Goal: Information Seeking & Learning: Learn about a topic

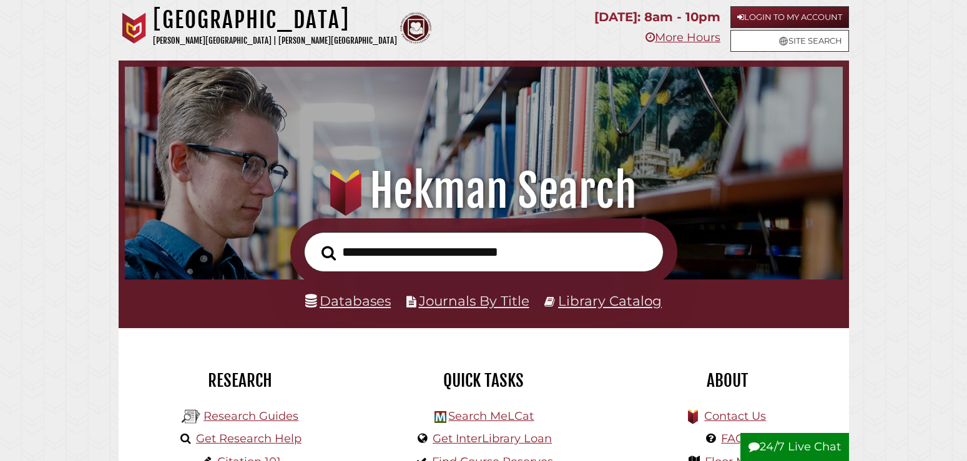
scroll to position [237, 712]
click at [364, 299] on link "Databases" at bounding box center [348, 301] width 86 height 16
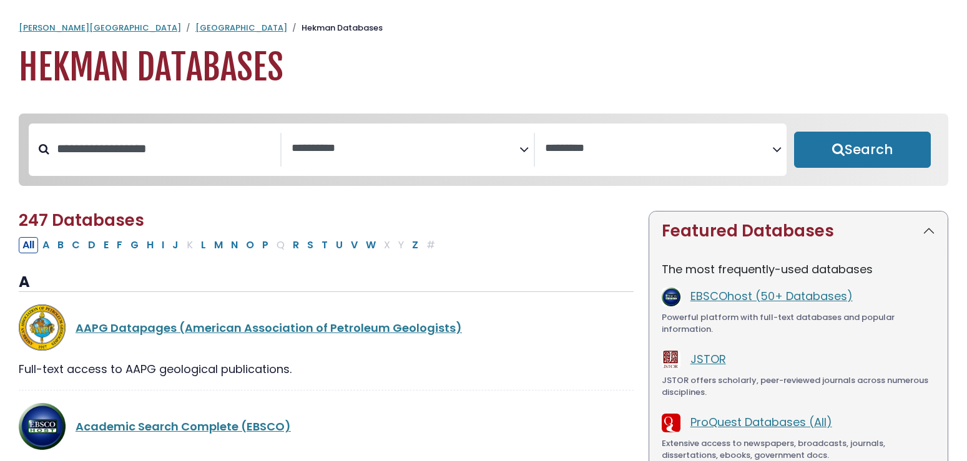
select select "Database Subject Filter"
select select "Database Vendors Filter"
click at [340, 173] on div "**********" at bounding box center [408, 150] width 758 height 52
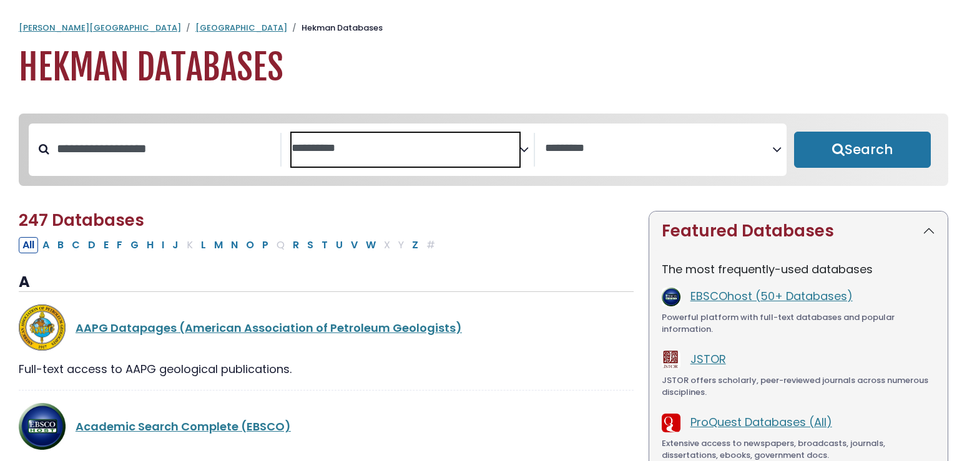
click at [340, 159] on span "Search filters" at bounding box center [405, 150] width 227 height 34
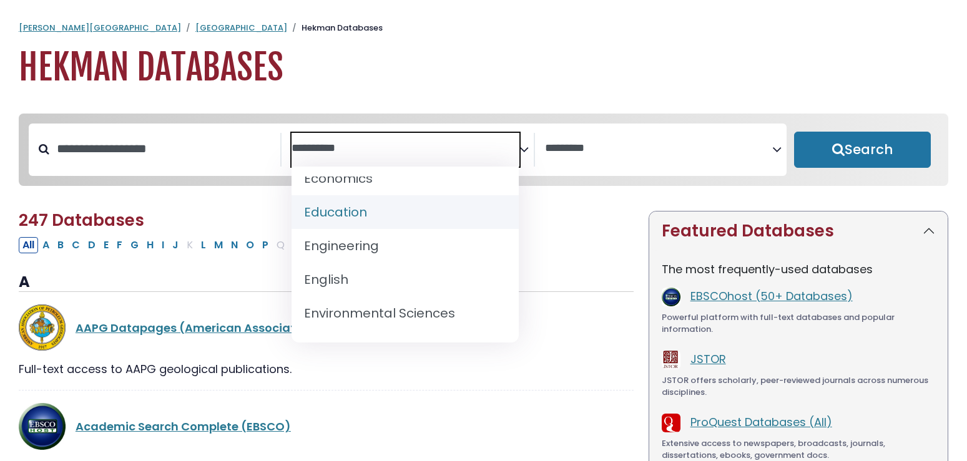
scroll to position [315, 0]
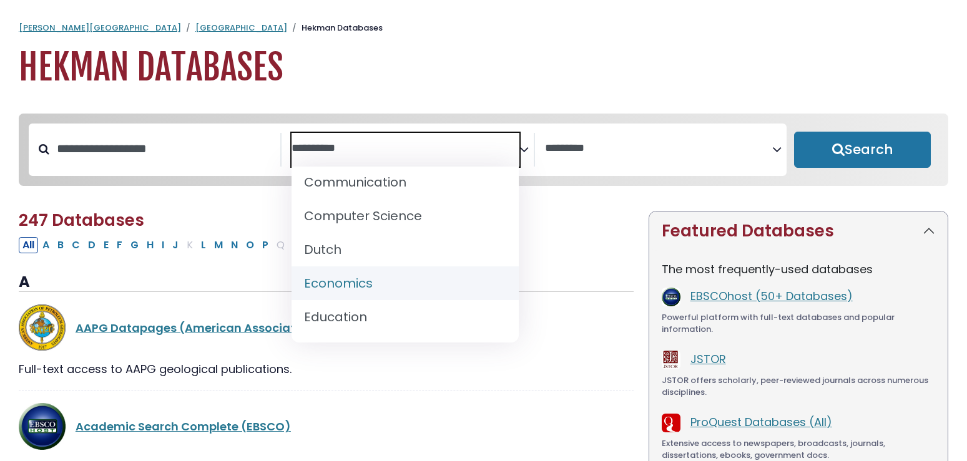
select select "*****"
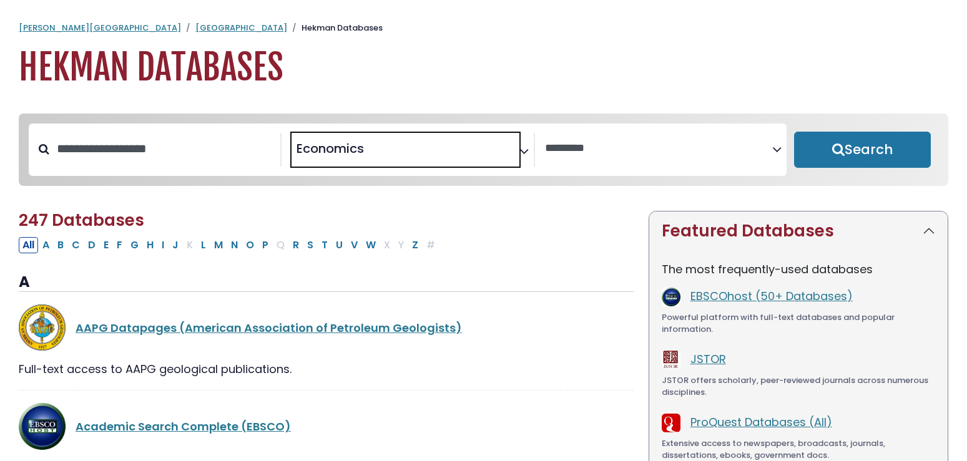
scroll to position [217, 0]
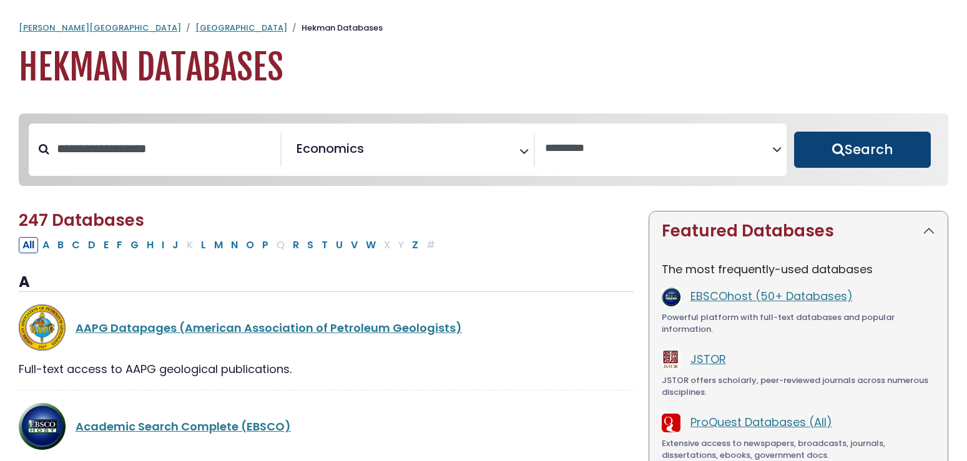
click at [829, 149] on button "Search" at bounding box center [862, 150] width 137 height 36
select select "Database Vendors Filter"
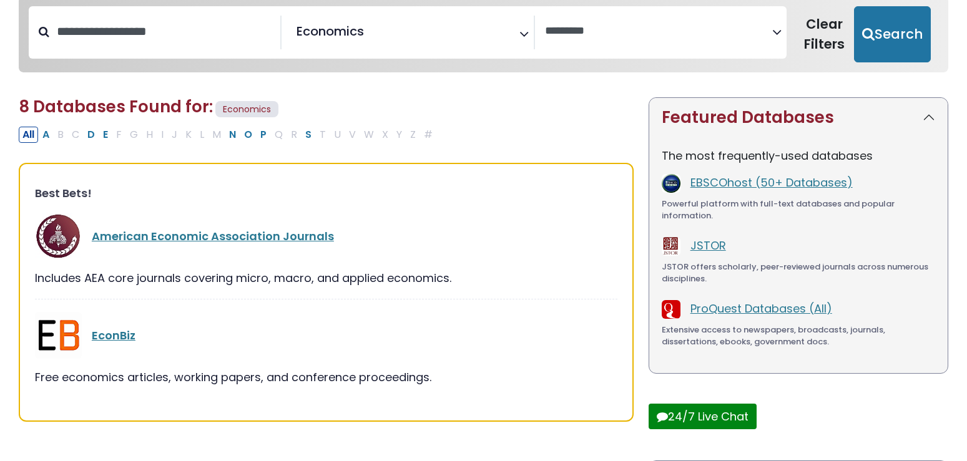
scroll to position [127, 0]
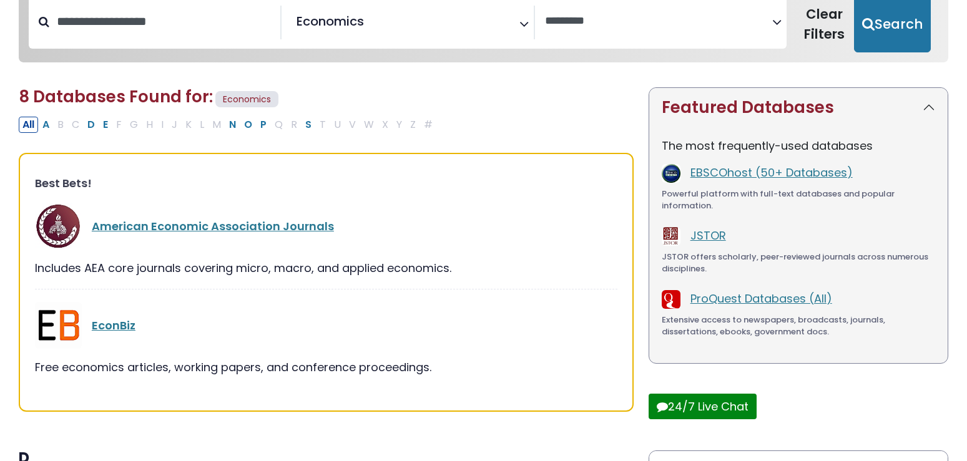
click at [115, 252] on div "American Economic Association Journals Includes AEA core journals covering micr…" at bounding box center [326, 246] width 582 height 87
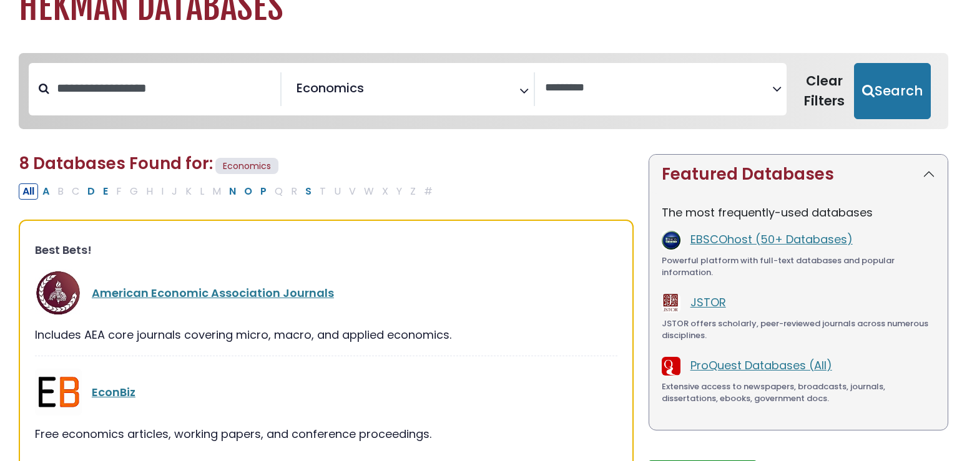
scroll to position [0, 0]
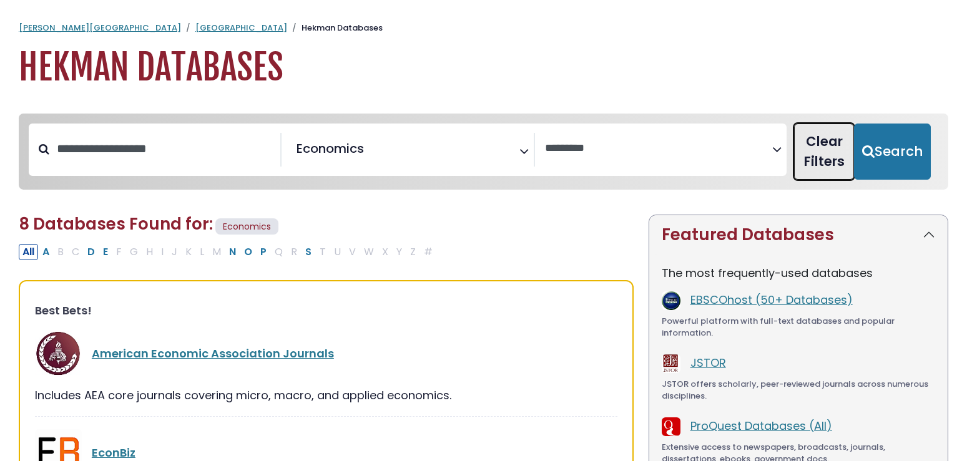
click at [806, 163] on button "Clear Filters" at bounding box center [824, 152] width 60 height 56
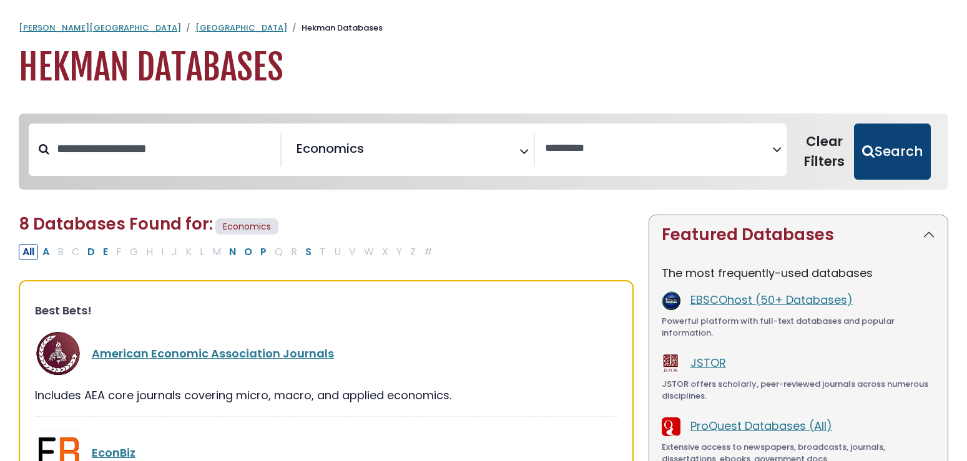
select select "Database Subject Filter"
select select "Database Vendors Filter"
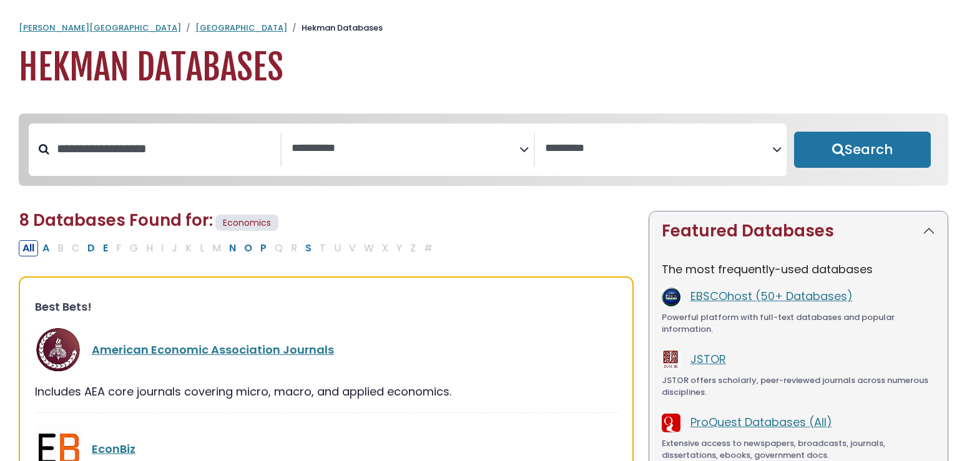
select select "Database Subject Filter"
select select "Database Vendors Filter"
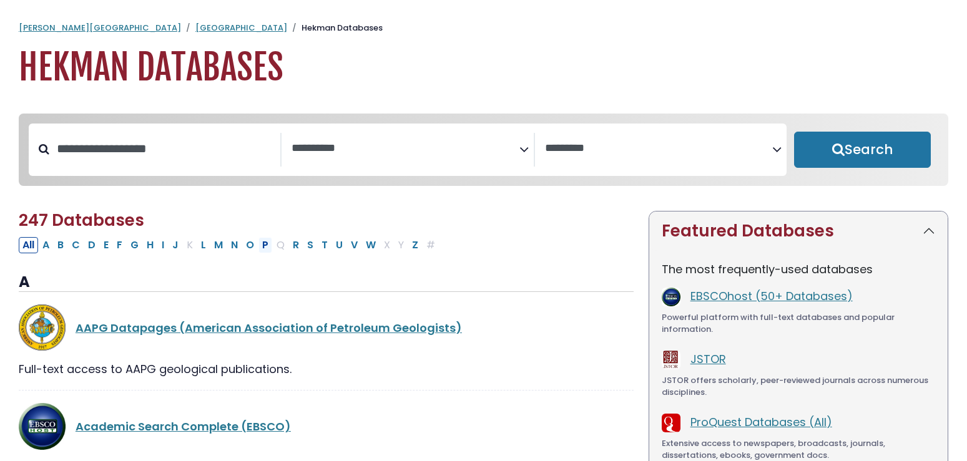
click at [265, 242] on button "P" at bounding box center [265, 245] width 14 height 16
select select "Database Subject Filter"
select select "Database Vendors Filter"
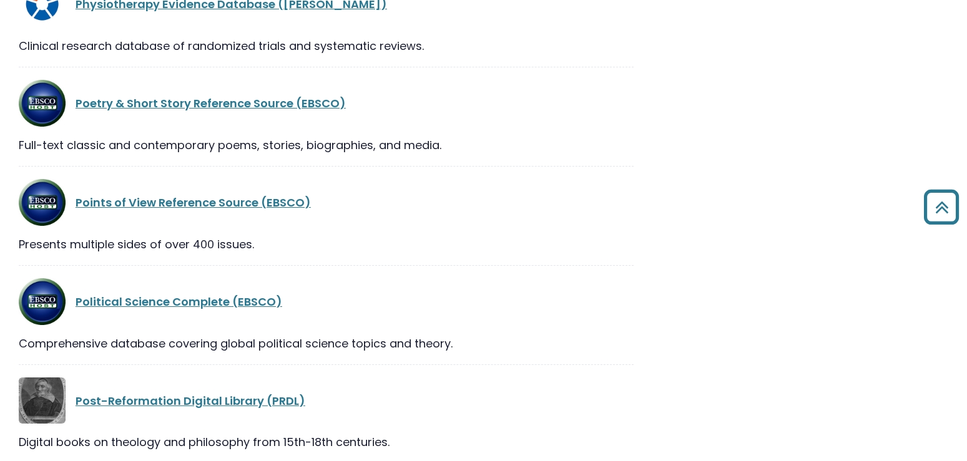
scroll to position [764, 0]
